Goal: Task Accomplishment & Management: Manage account settings

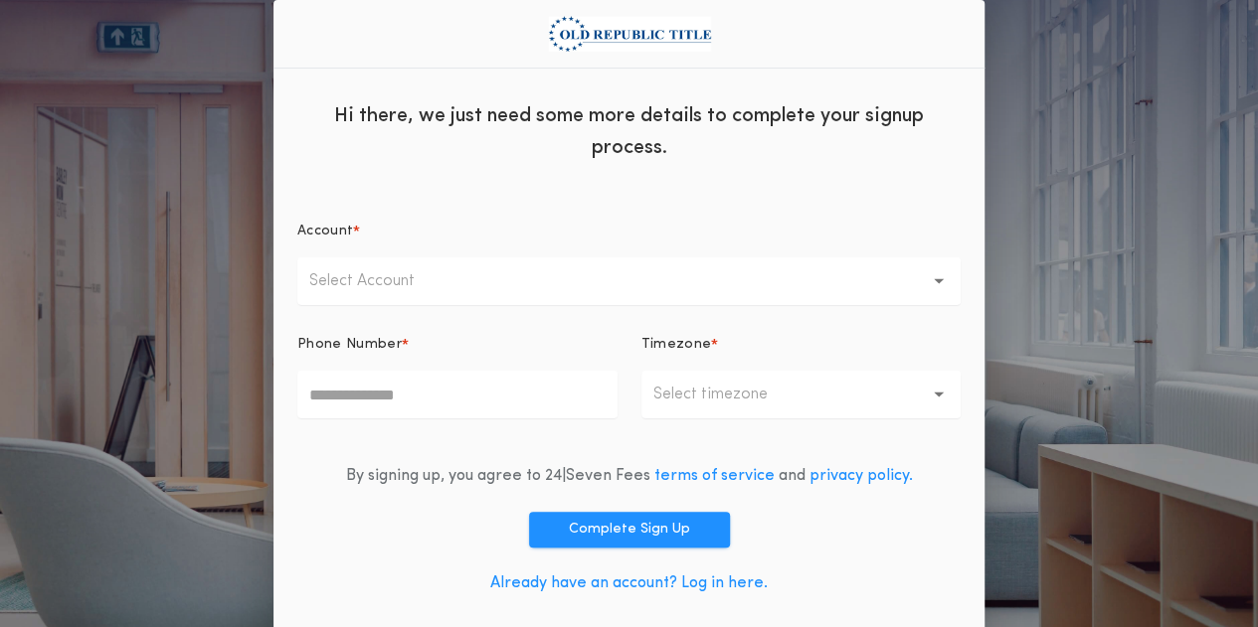
click at [636, 582] on link "Already have an account? Log in here." at bounding box center [628, 584] width 277 height 16
